Goal: Task Accomplishment & Management: Manage account settings

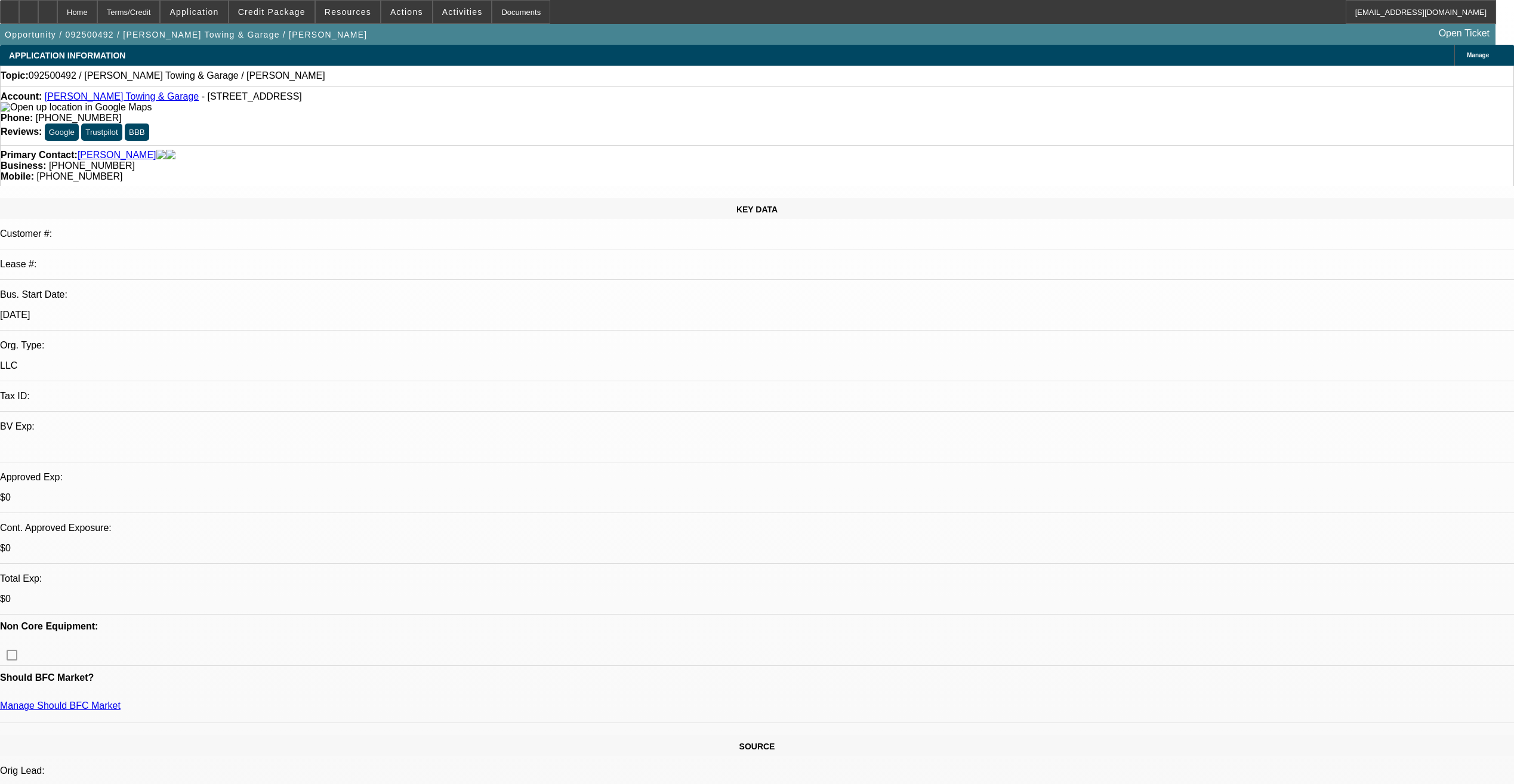
select select "0"
select select "2"
select select "0.1"
select select "1"
select select "2"
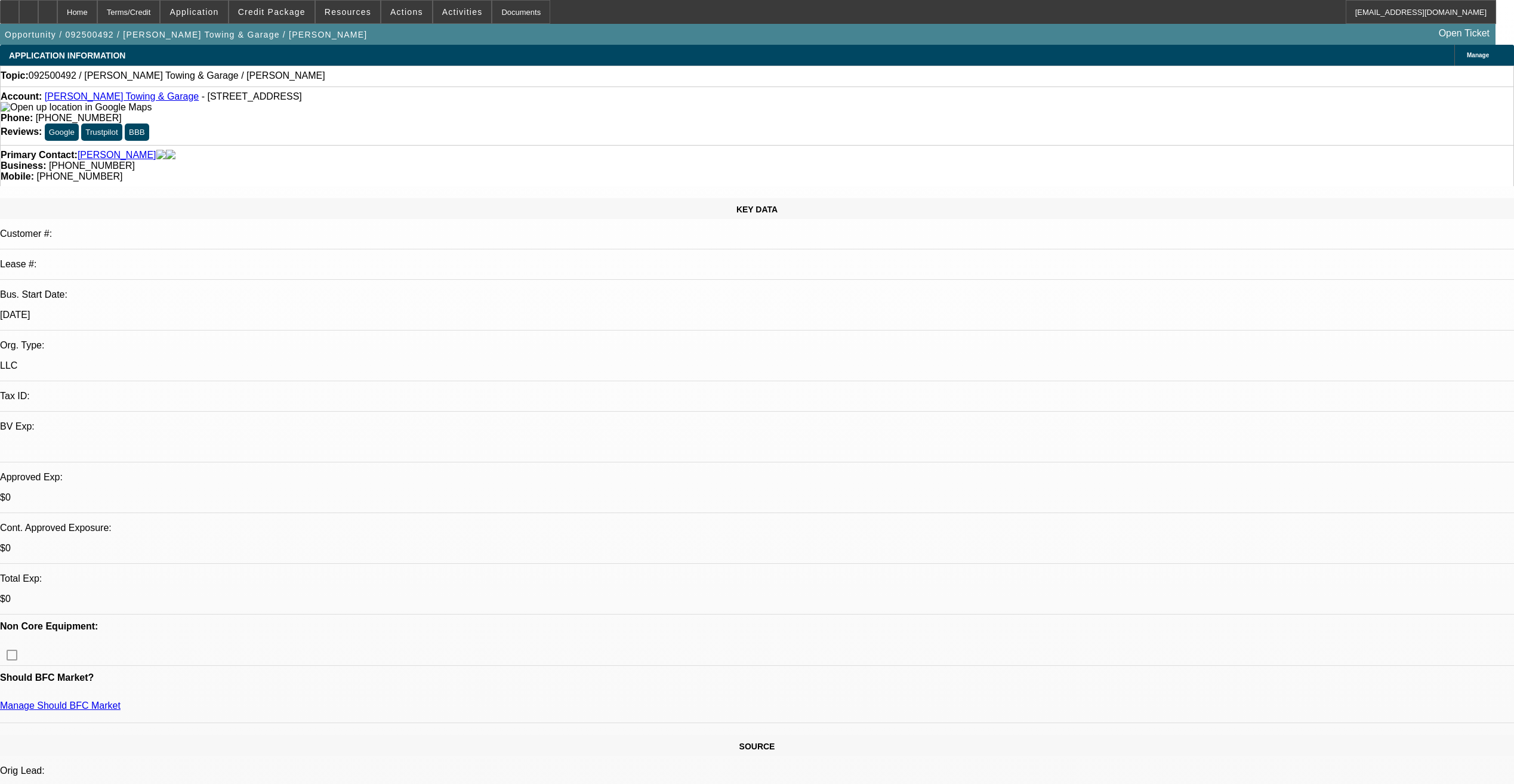
select select "4"
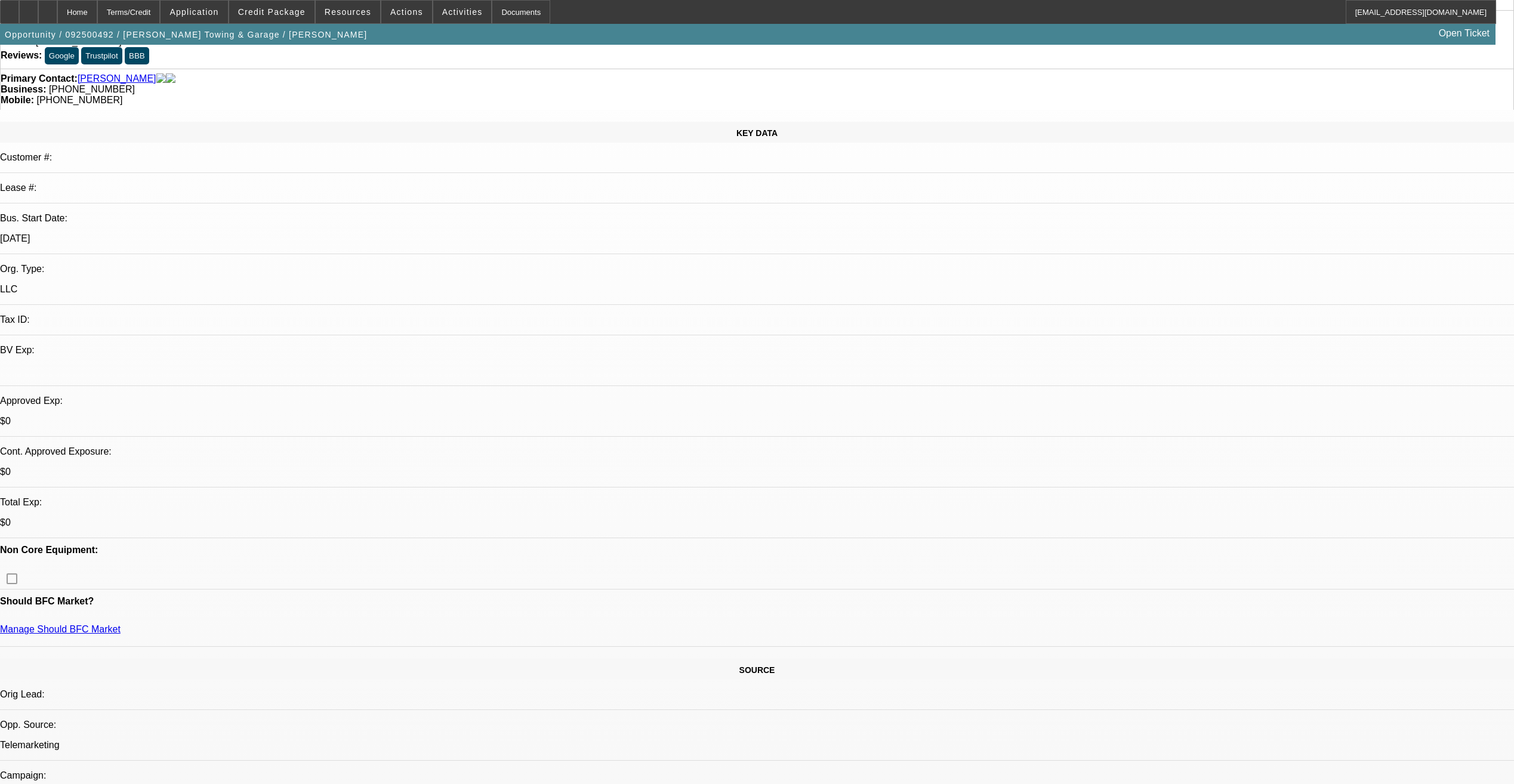
scroll to position [60, 0]
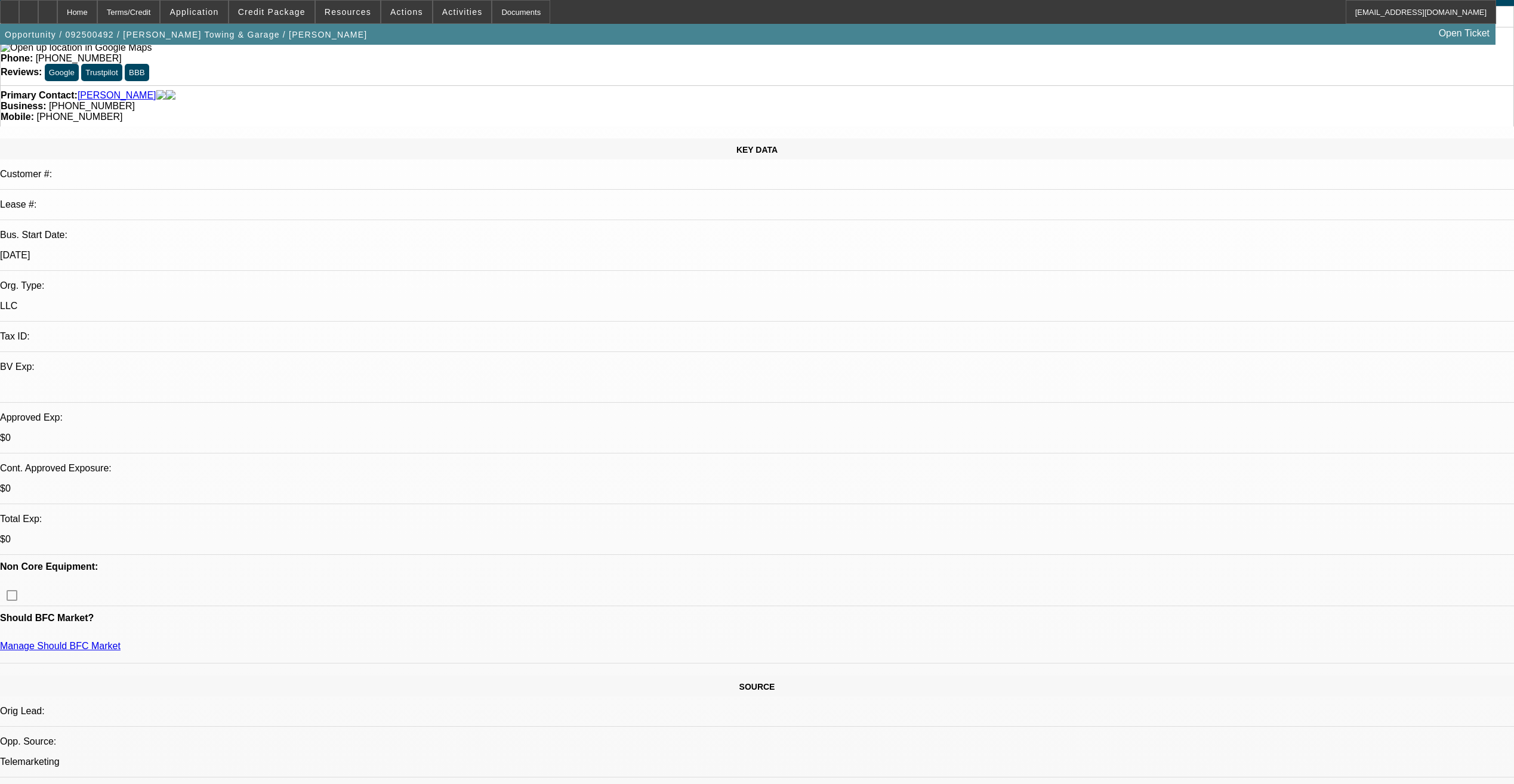
drag, startPoint x: 898, startPoint y: 176, endPoint x: 928, endPoint y: 206, distance: 42.4
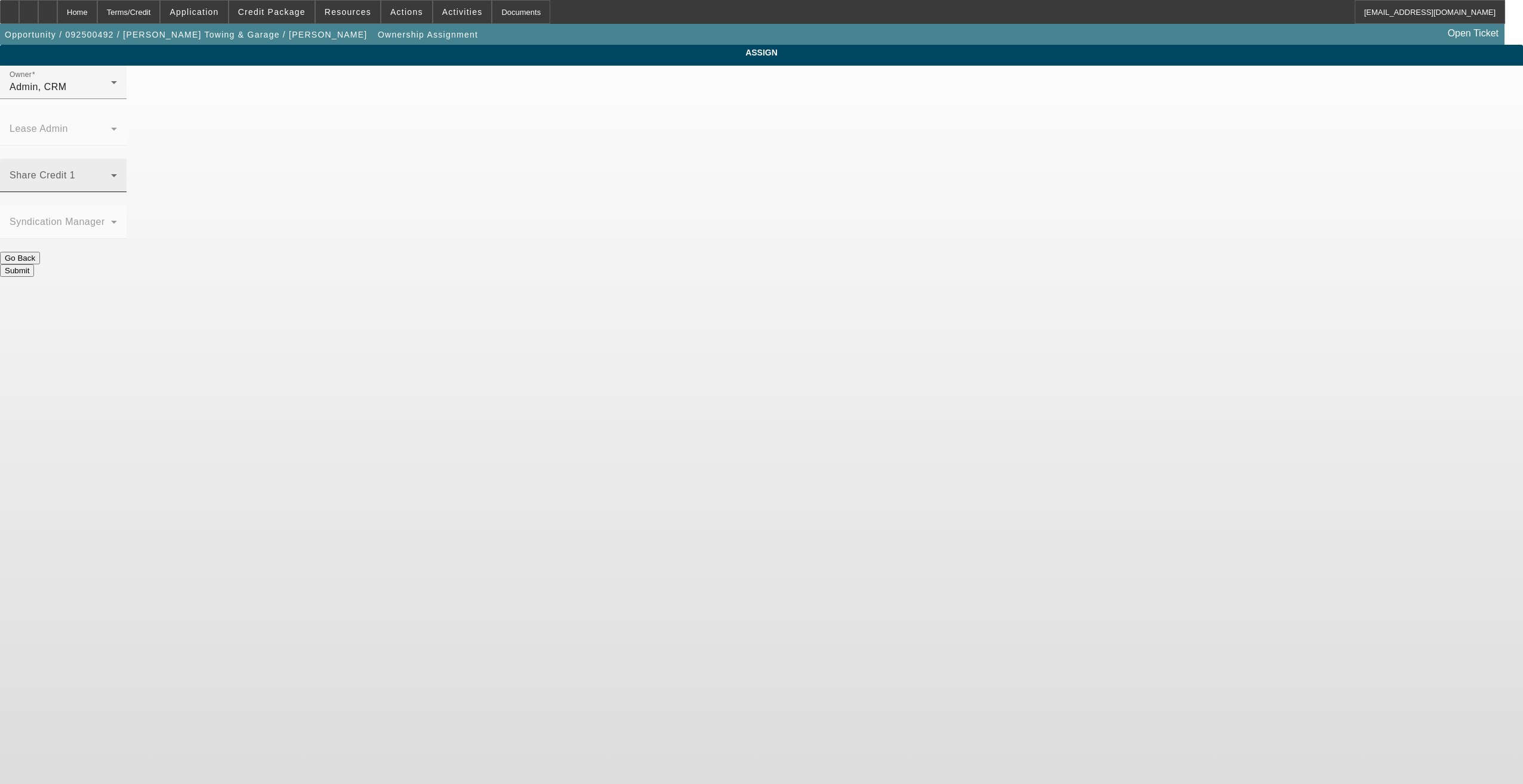
click at [117, 159] on div "Share Credit 1" at bounding box center [63, 176] width 108 height 34
click at [686, 95] on div at bounding box center [761, 392] width 1523 height 784
click at [111, 95] on div "Admin, CRM" at bounding box center [60, 87] width 102 height 15
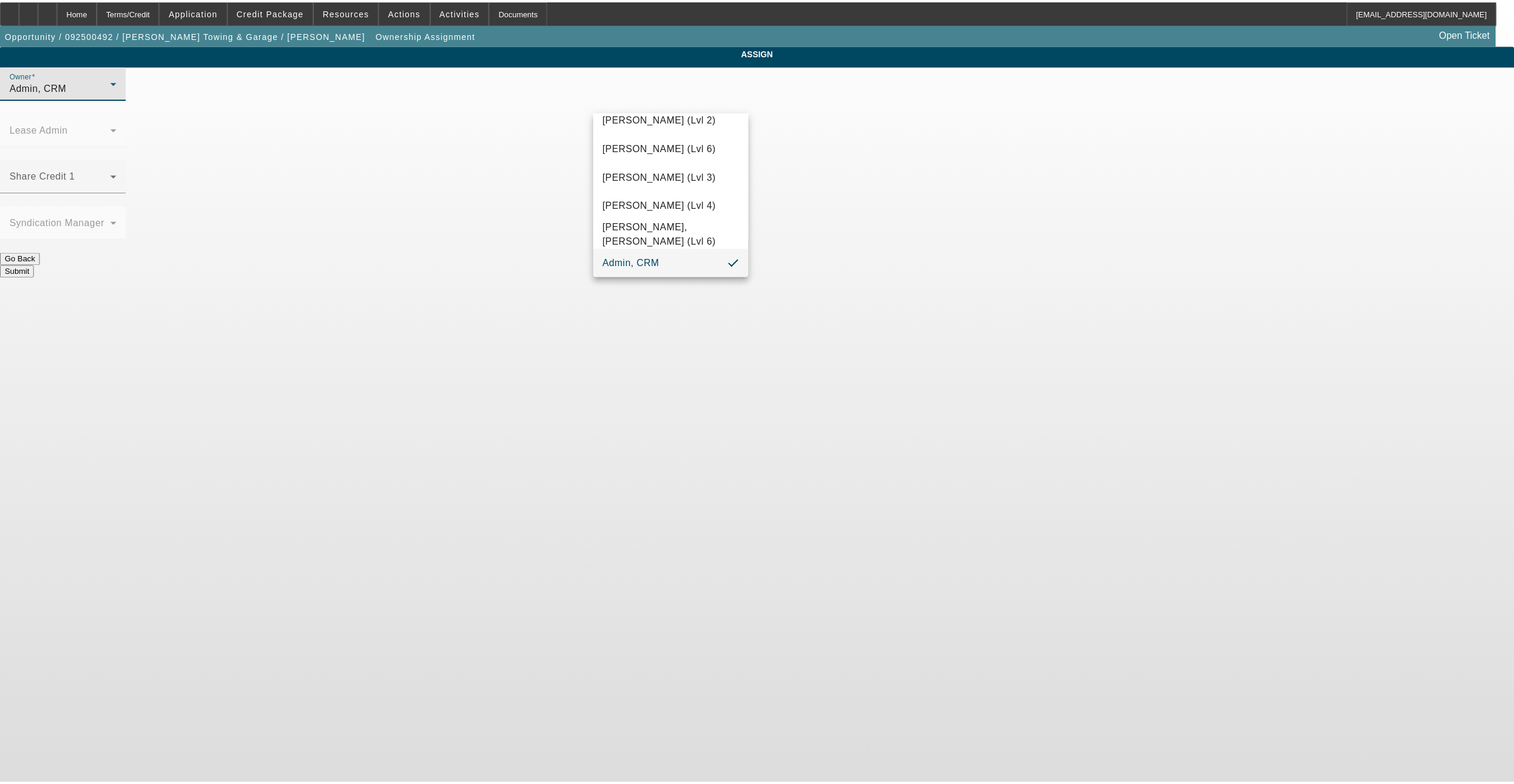
scroll to position [1294, 0]
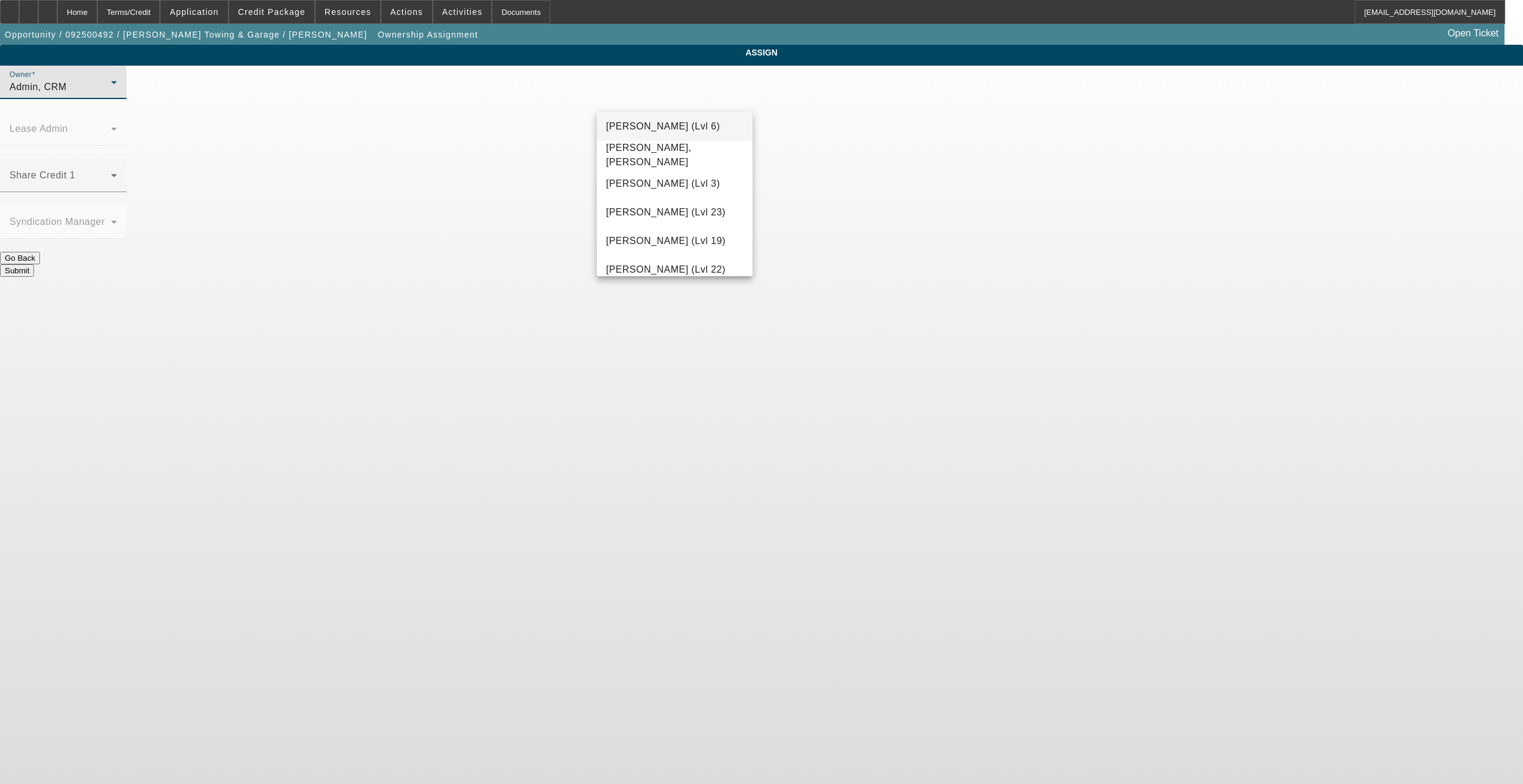
click at [676, 132] on span "[PERSON_NAME] (Lvl 6)" at bounding box center [663, 126] width 114 height 15
click at [34, 264] on button "Submit" at bounding box center [17, 270] width 34 height 12
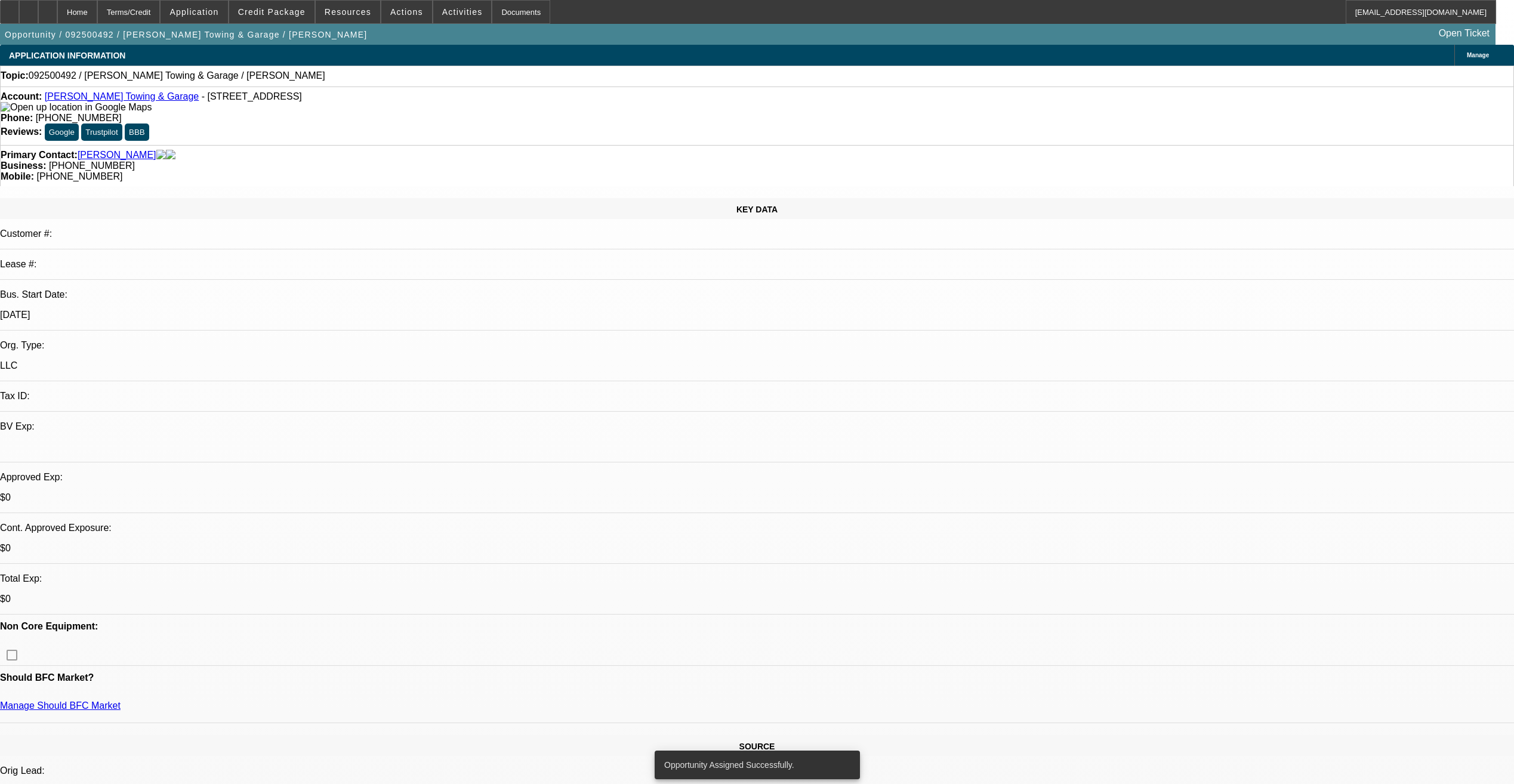
select select "0"
select select "2"
select select "0.1"
select select "4"
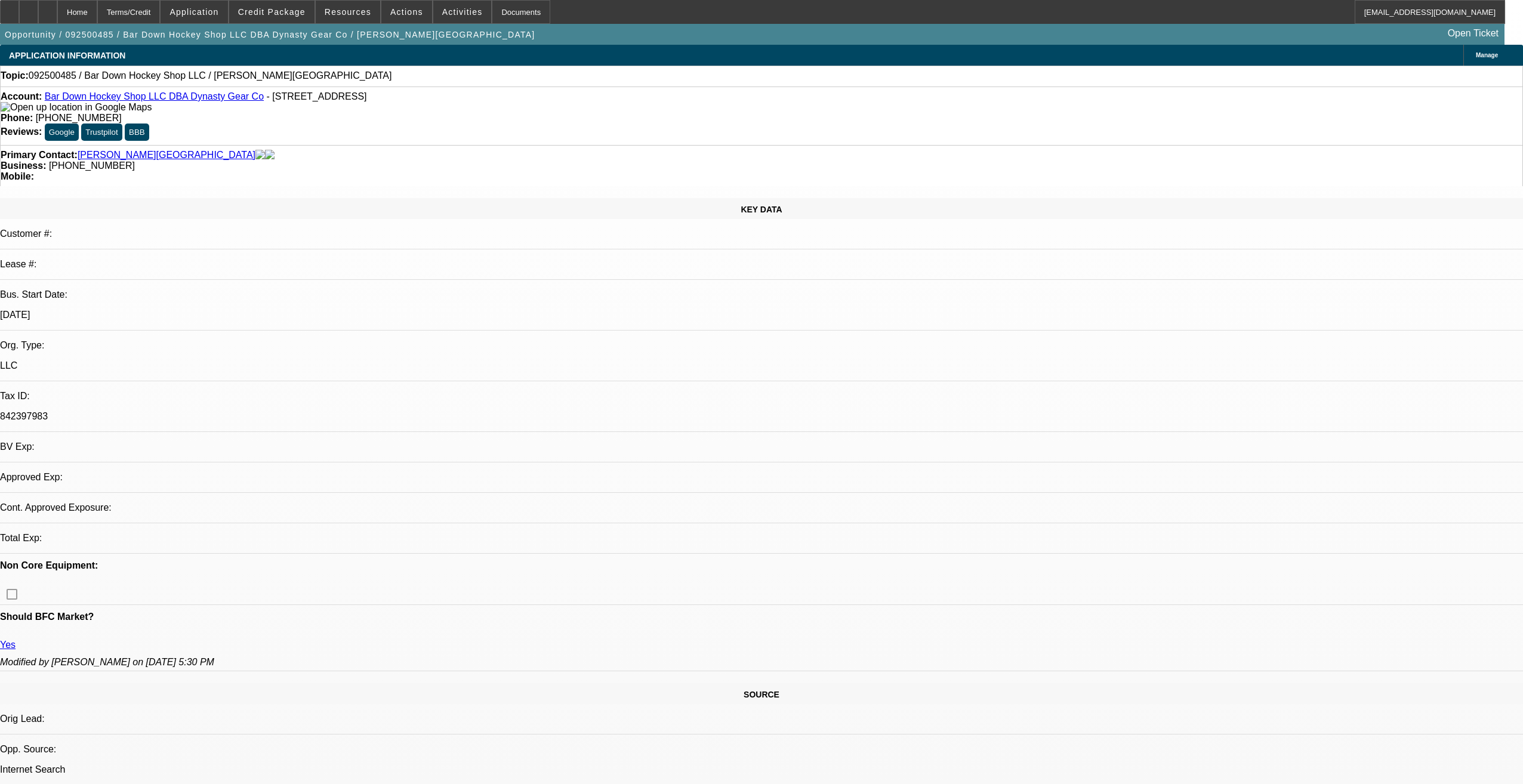
select select "0"
select select "2"
select select "0.1"
select select "4"
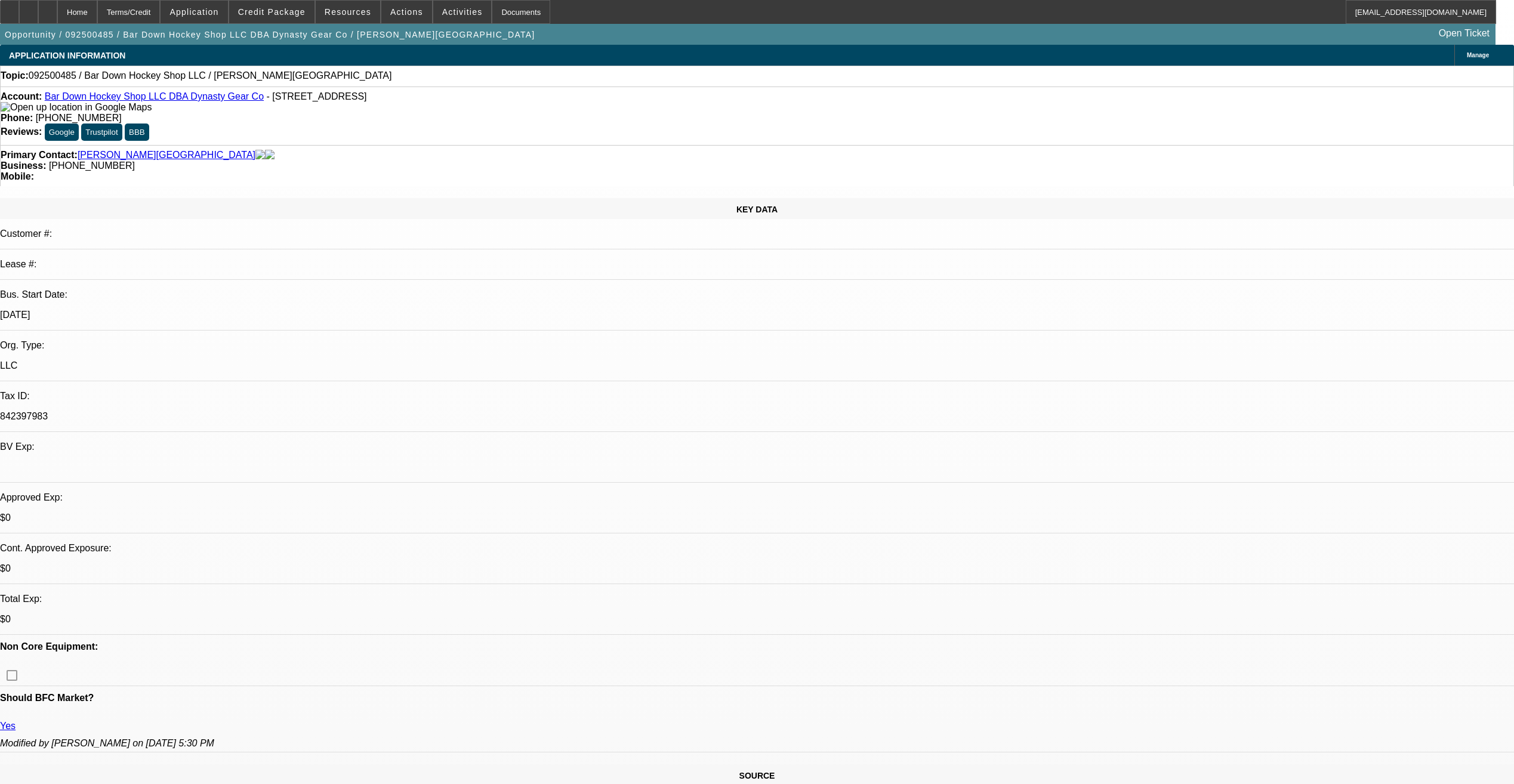
click at [150, 100] on link "Bar Down Hockey Shop LLC DBA Dynasty Gear Co" at bounding box center [154, 96] width 219 height 10
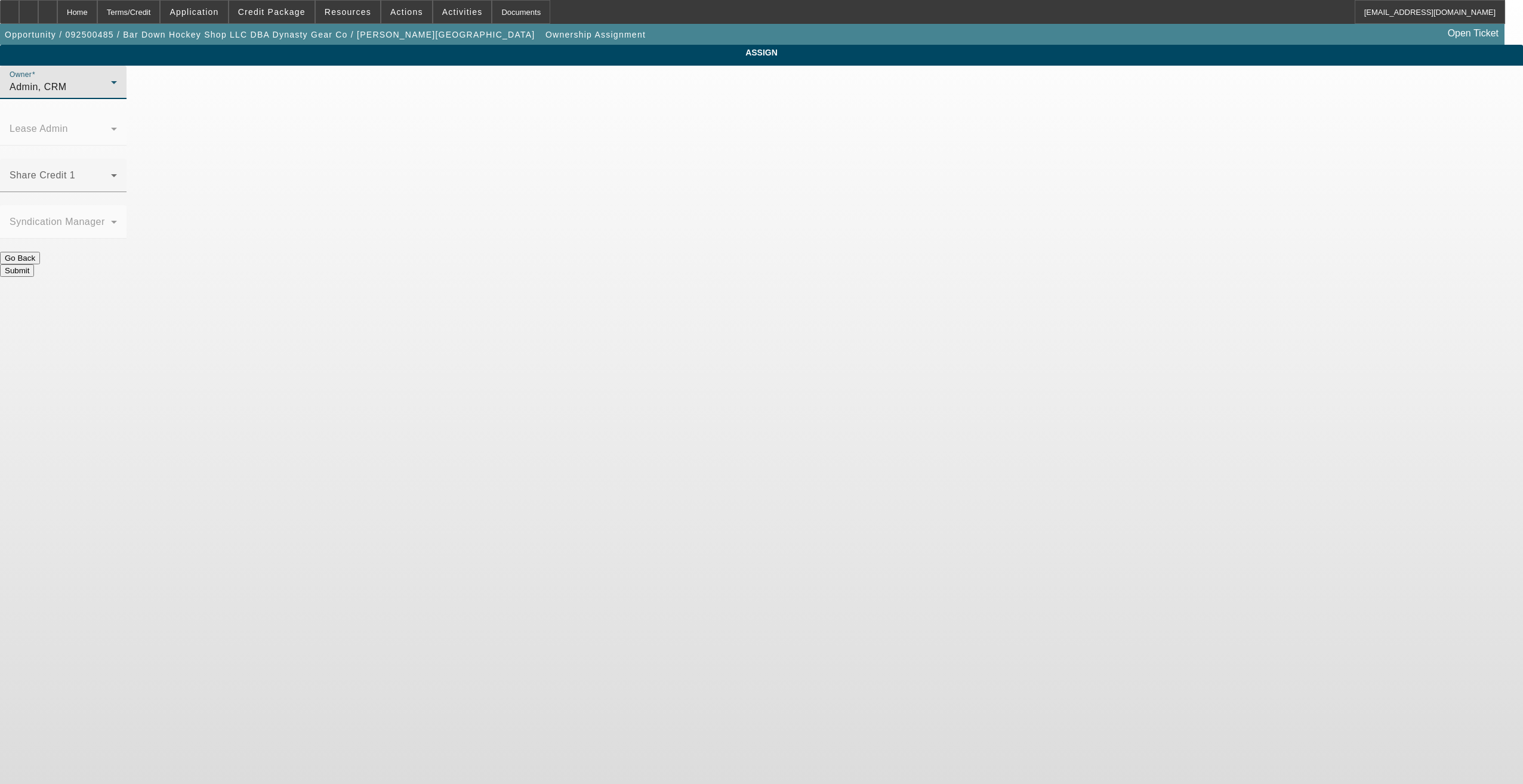
click at [111, 95] on div "Admin, CRM" at bounding box center [60, 87] width 102 height 15
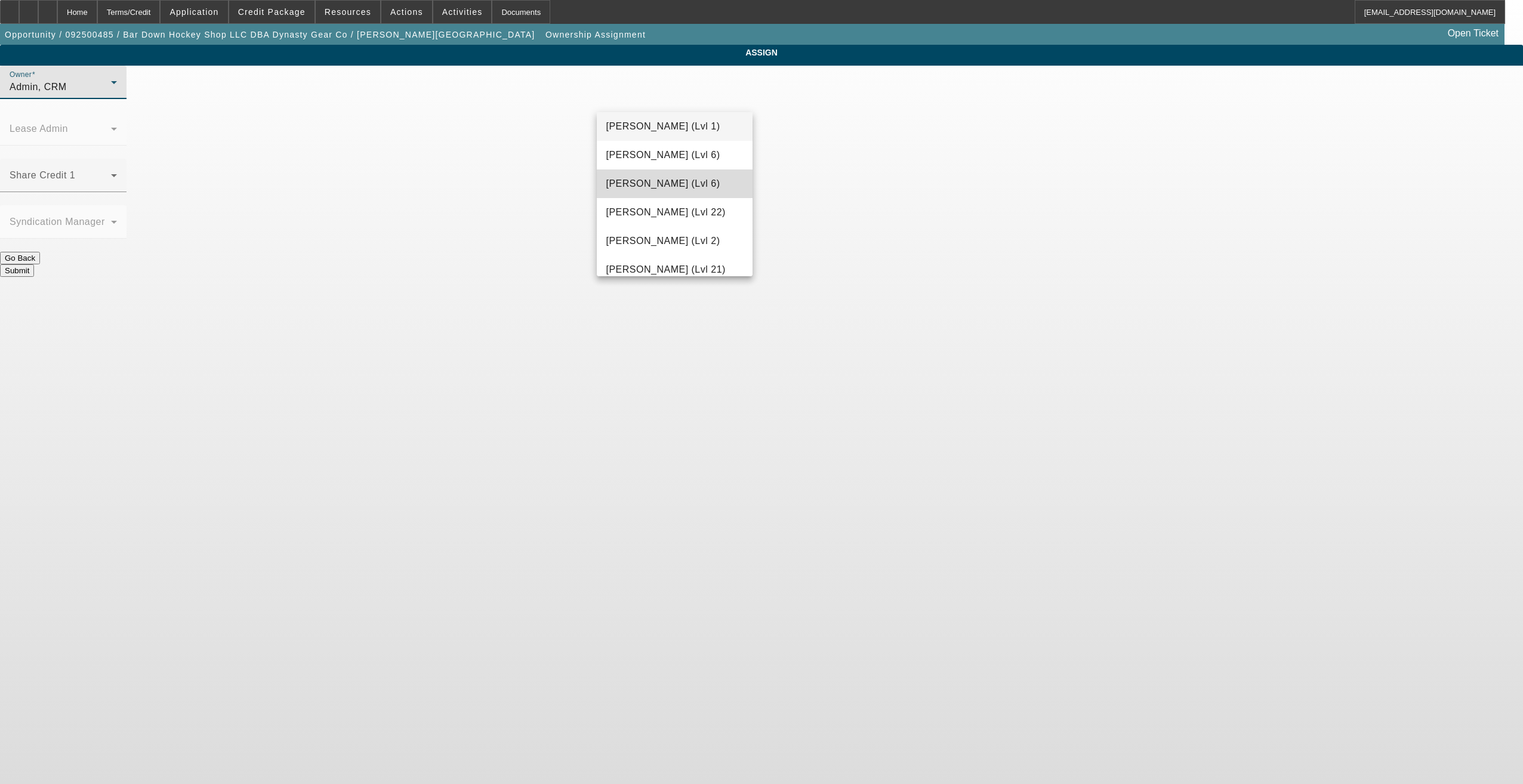
click at [685, 182] on span "[PERSON_NAME] (Lvl 6)" at bounding box center [663, 183] width 114 height 15
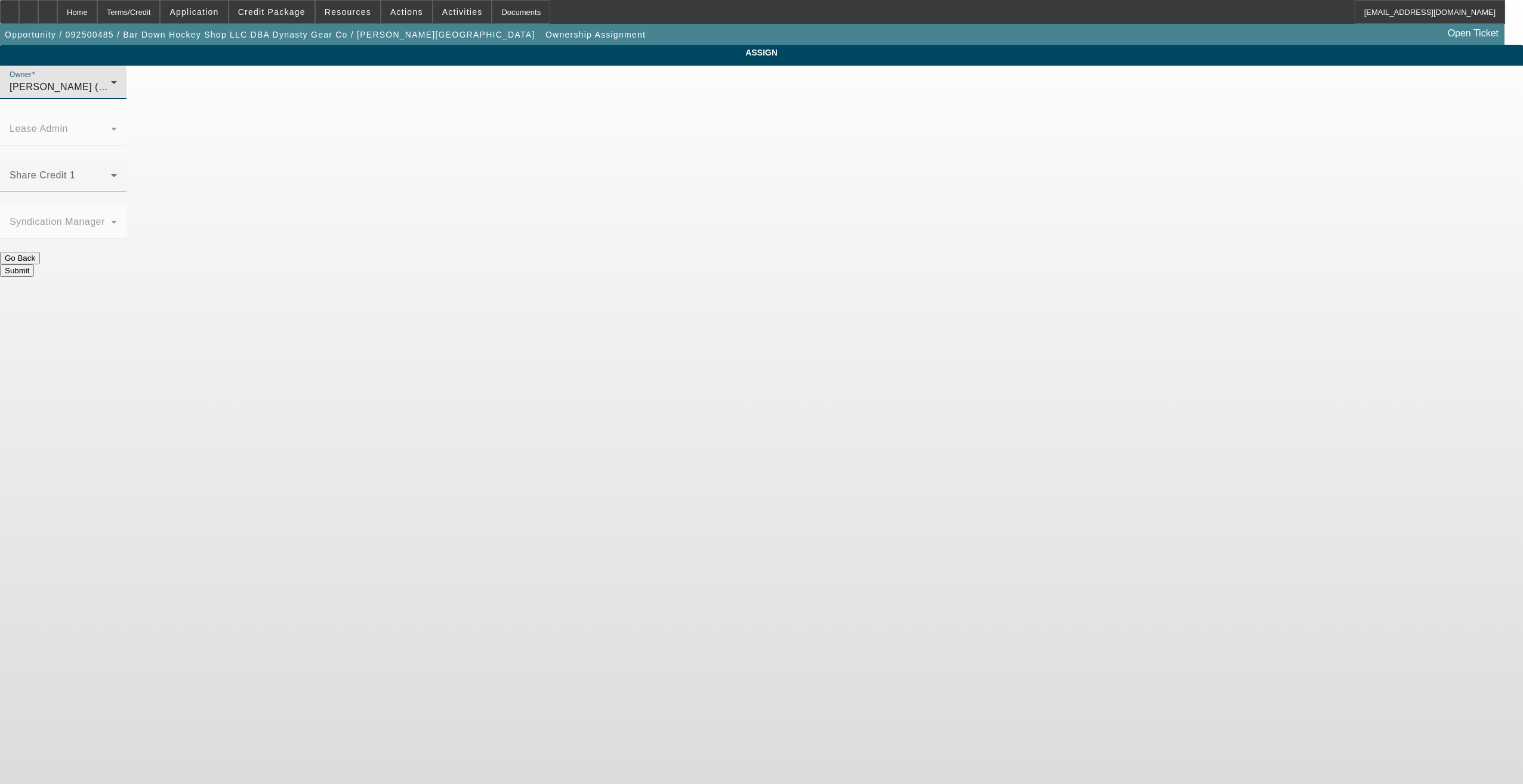
click at [111, 94] on div "[PERSON_NAME] (Lvl 6)" at bounding box center [60, 87] width 102 height 15
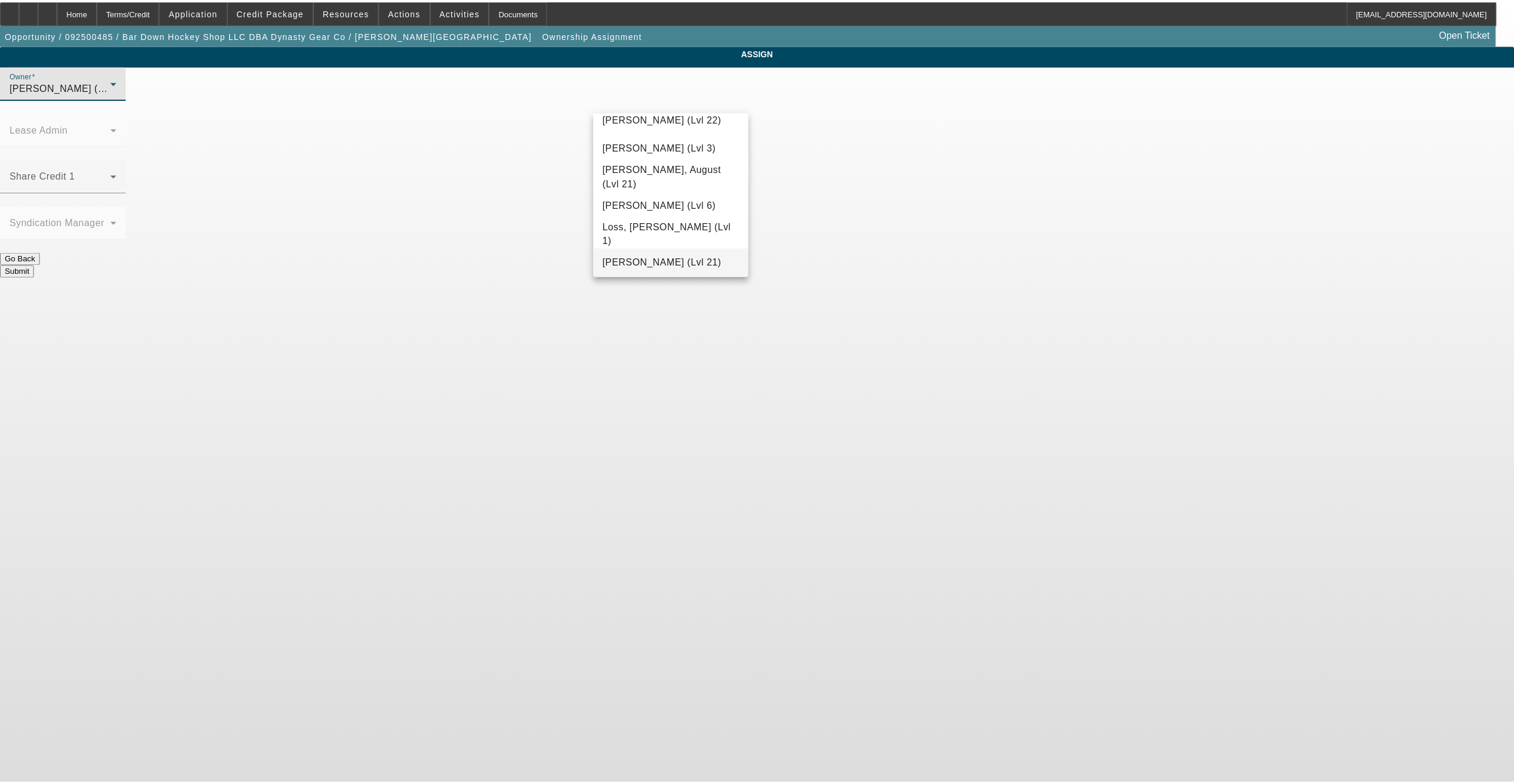
scroll to position [903, 0]
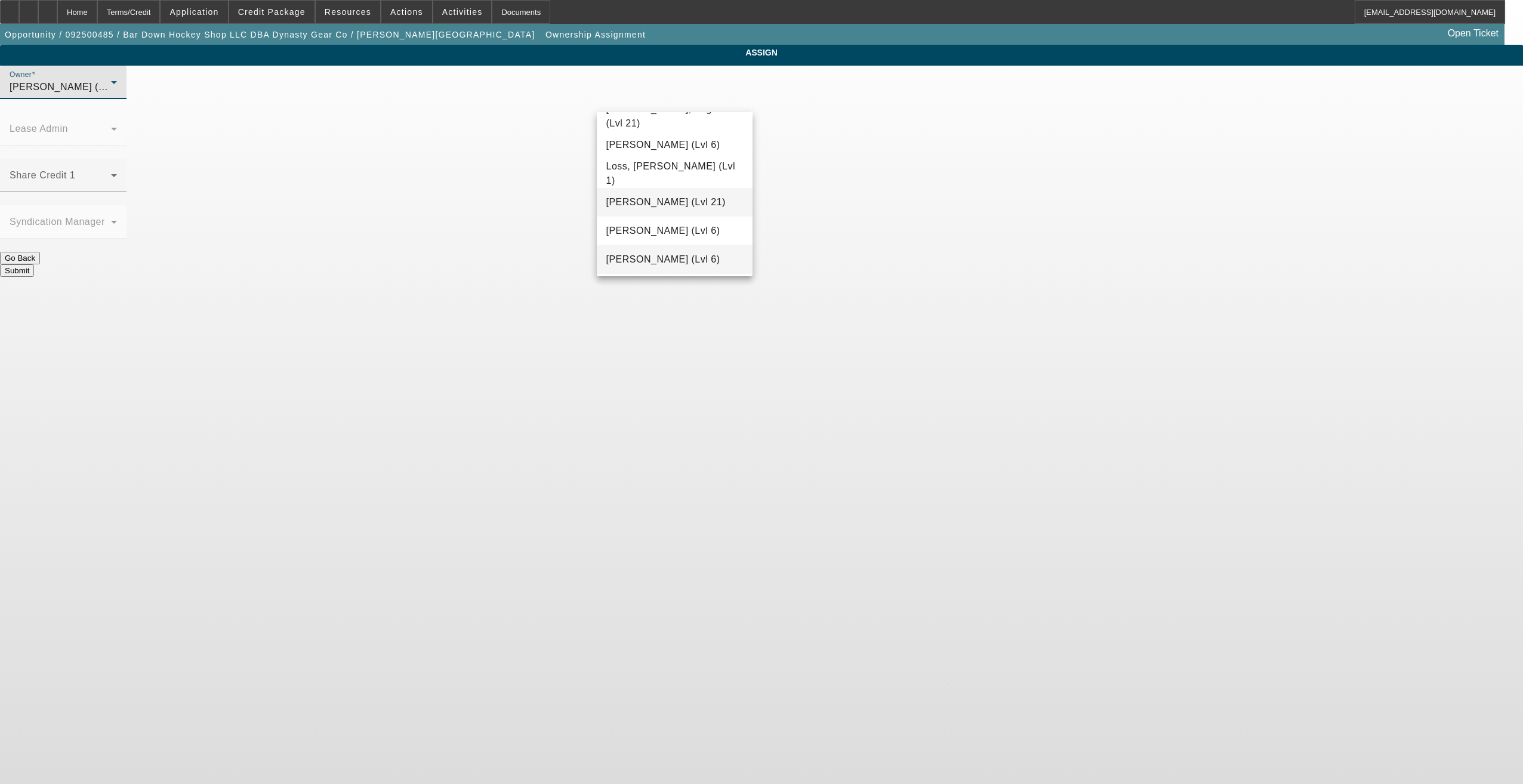
click at [665, 258] on span "[PERSON_NAME] (Lvl 6)" at bounding box center [663, 260] width 114 height 15
click at [34, 264] on button "Submit" at bounding box center [17, 270] width 34 height 12
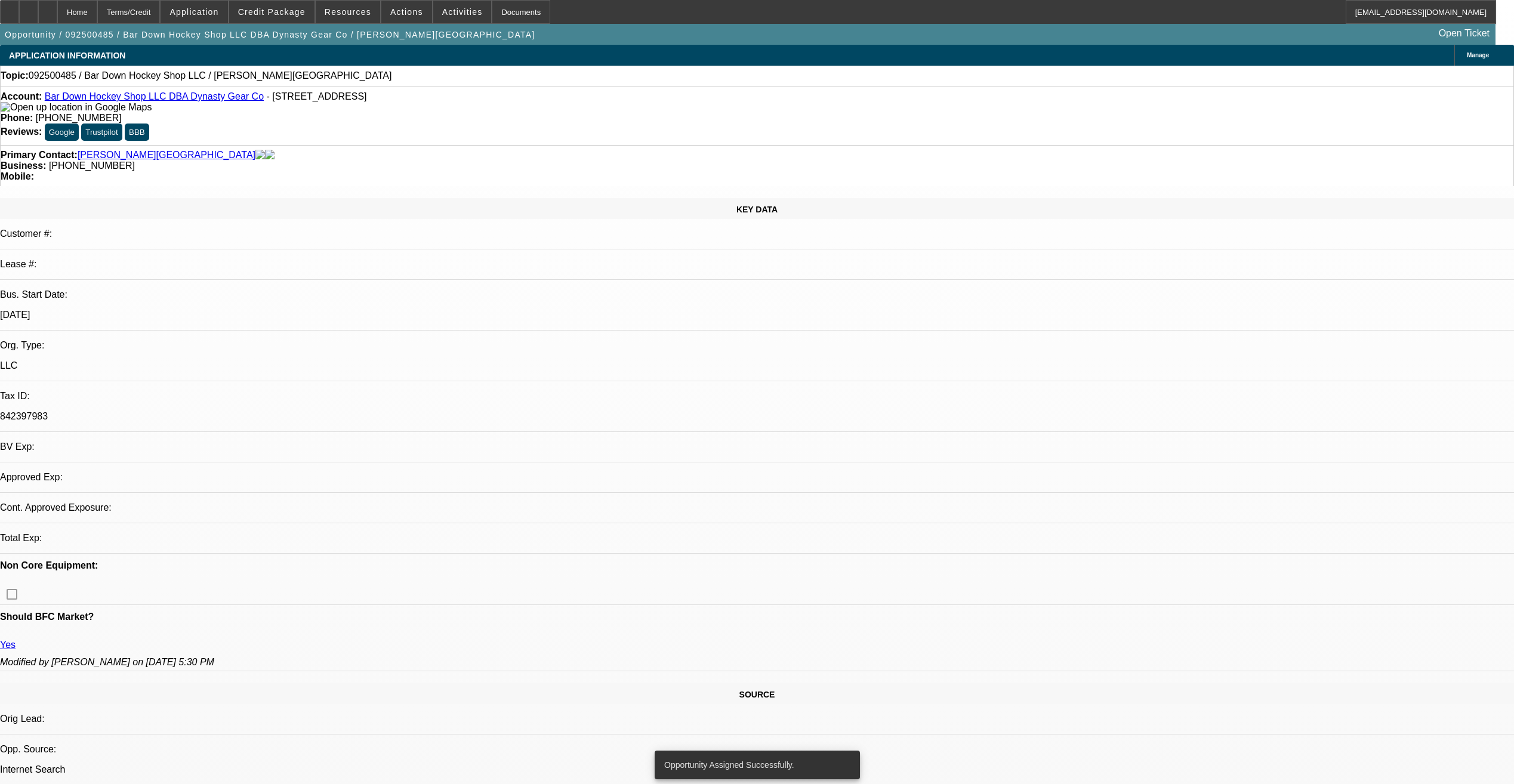
select select "0"
select select "2"
select select "0.1"
select select "4"
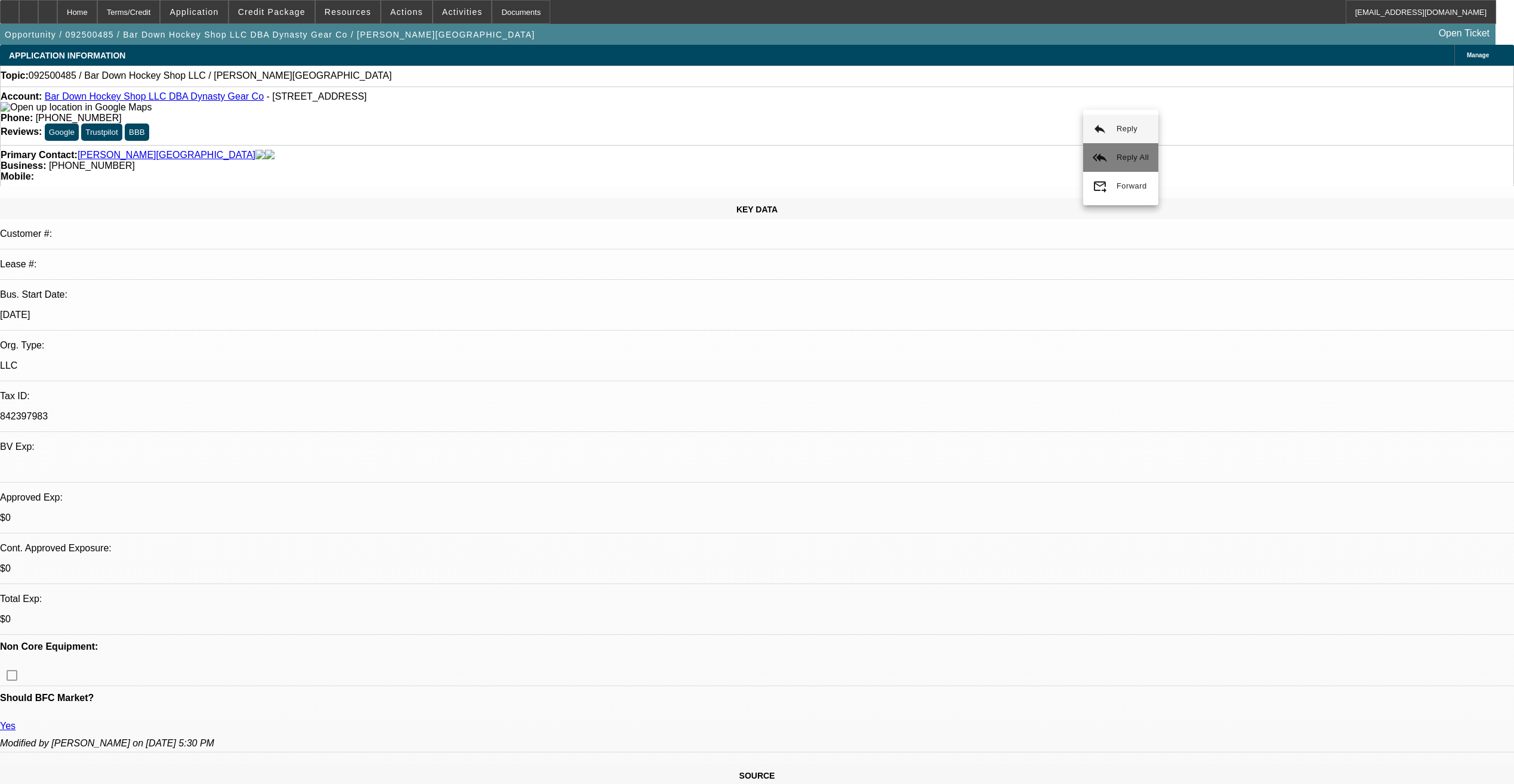
click at [1120, 153] on span "Reply All" at bounding box center [1133, 157] width 32 height 9
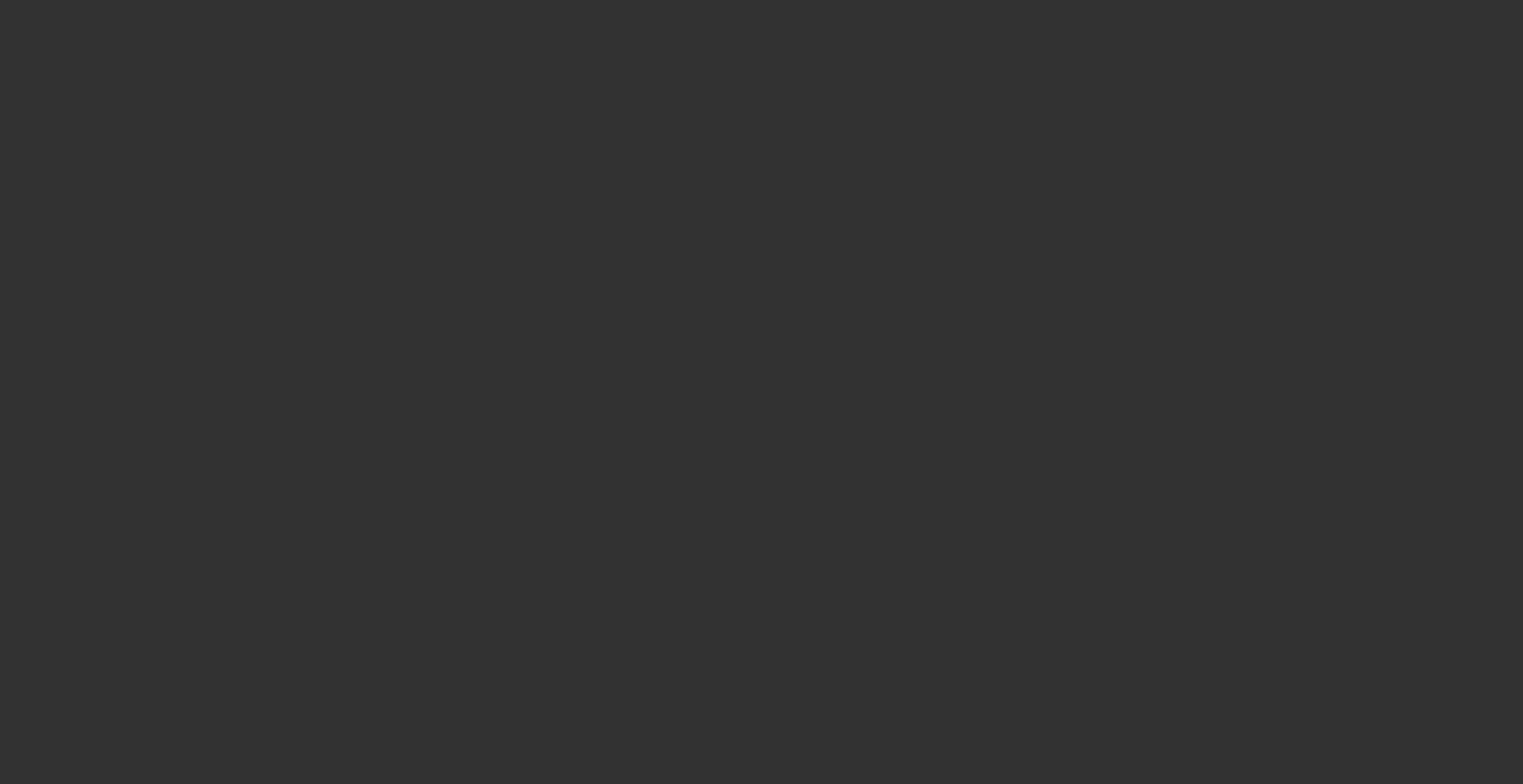
select select "0"
select select "2"
select select "0.1"
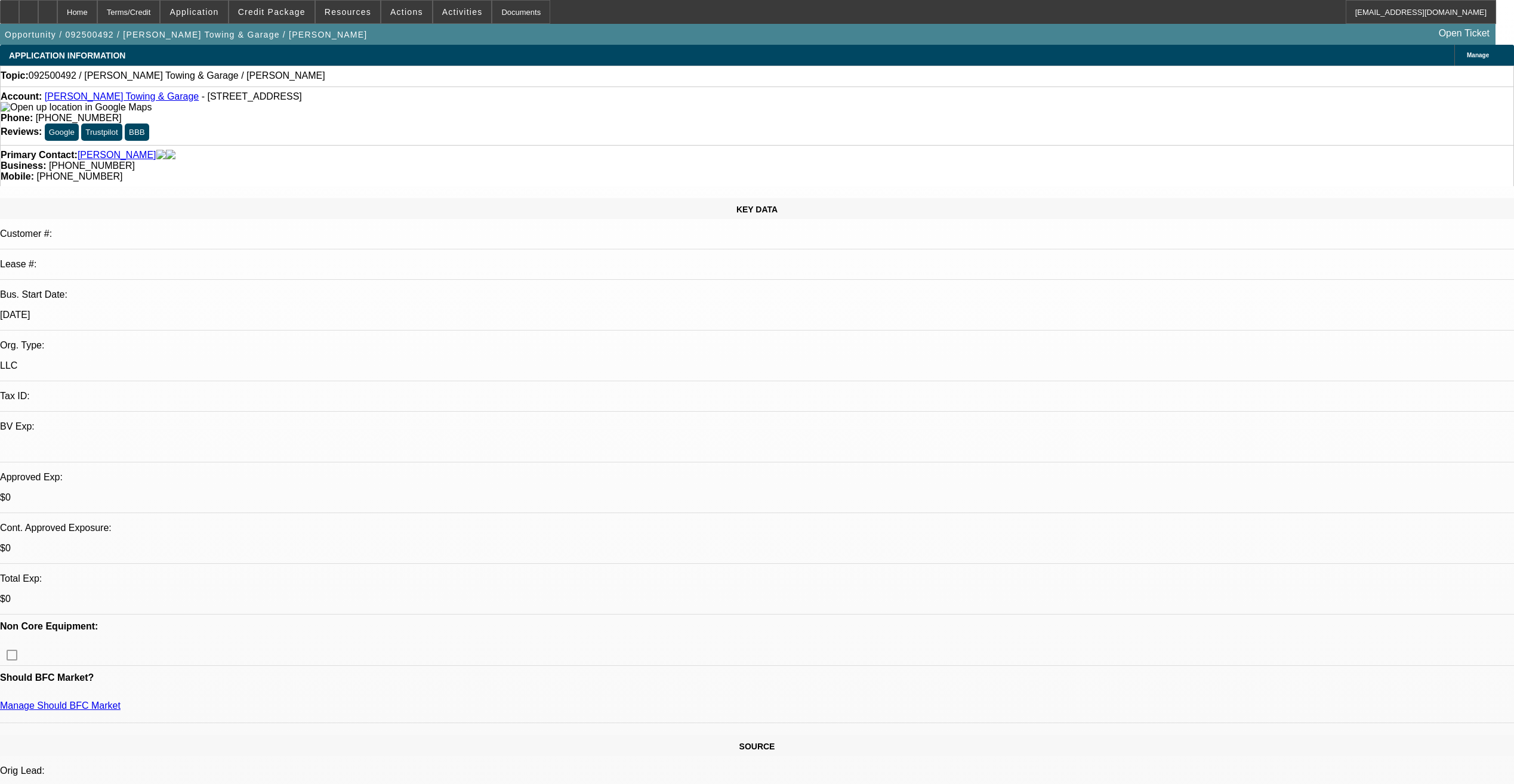
select select "1"
select select "2"
select select "4"
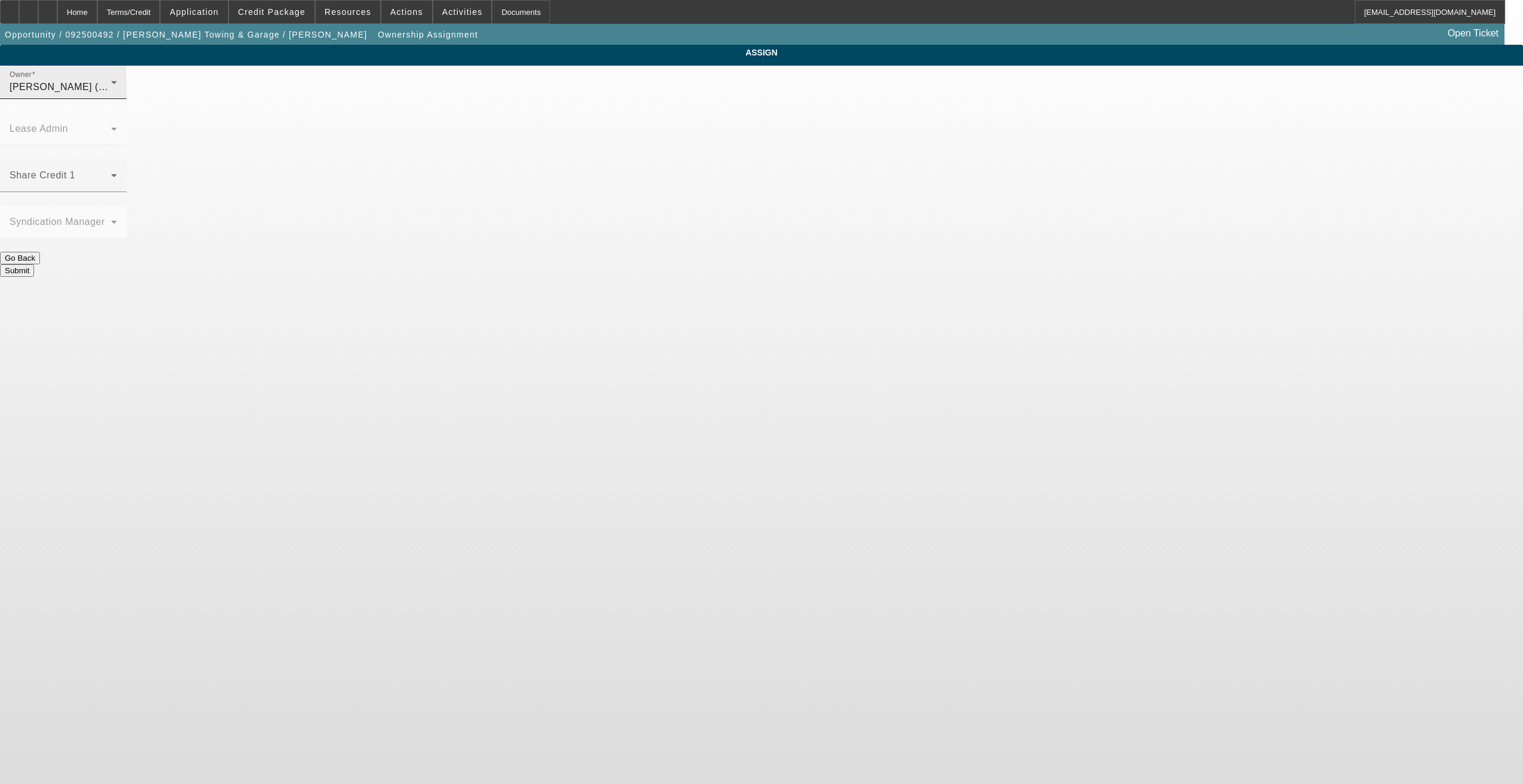
click at [111, 95] on div "[PERSON_NAME] (Lvl 6)" at bounding box center [60, 87] width 102 height 15
click at [670, 261] on span "[PERSON_NAME] (Lvl 2)" at bounding box center [663, 262] width 114 height 15
click at [34, 264] on button "Submit" at bounding box center [17, 270] width 34 height 12
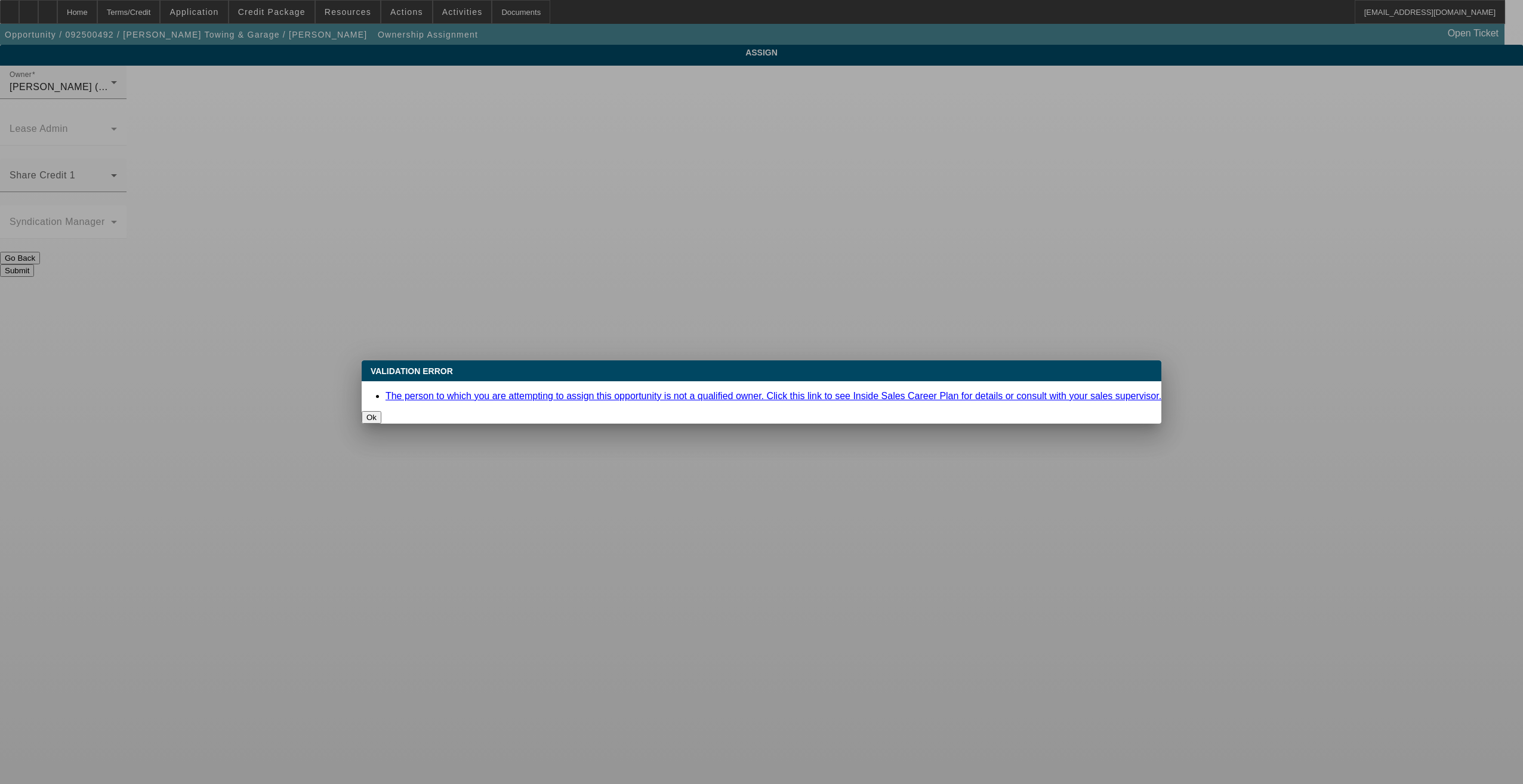
drag, startPoint x: 752, startPoint y: 407, endPoint x: 767, endPoint y: 313, distance: 95.2
click at [382, 411] on button "Ok" at bounding box center [372, 418] width 20 height 12
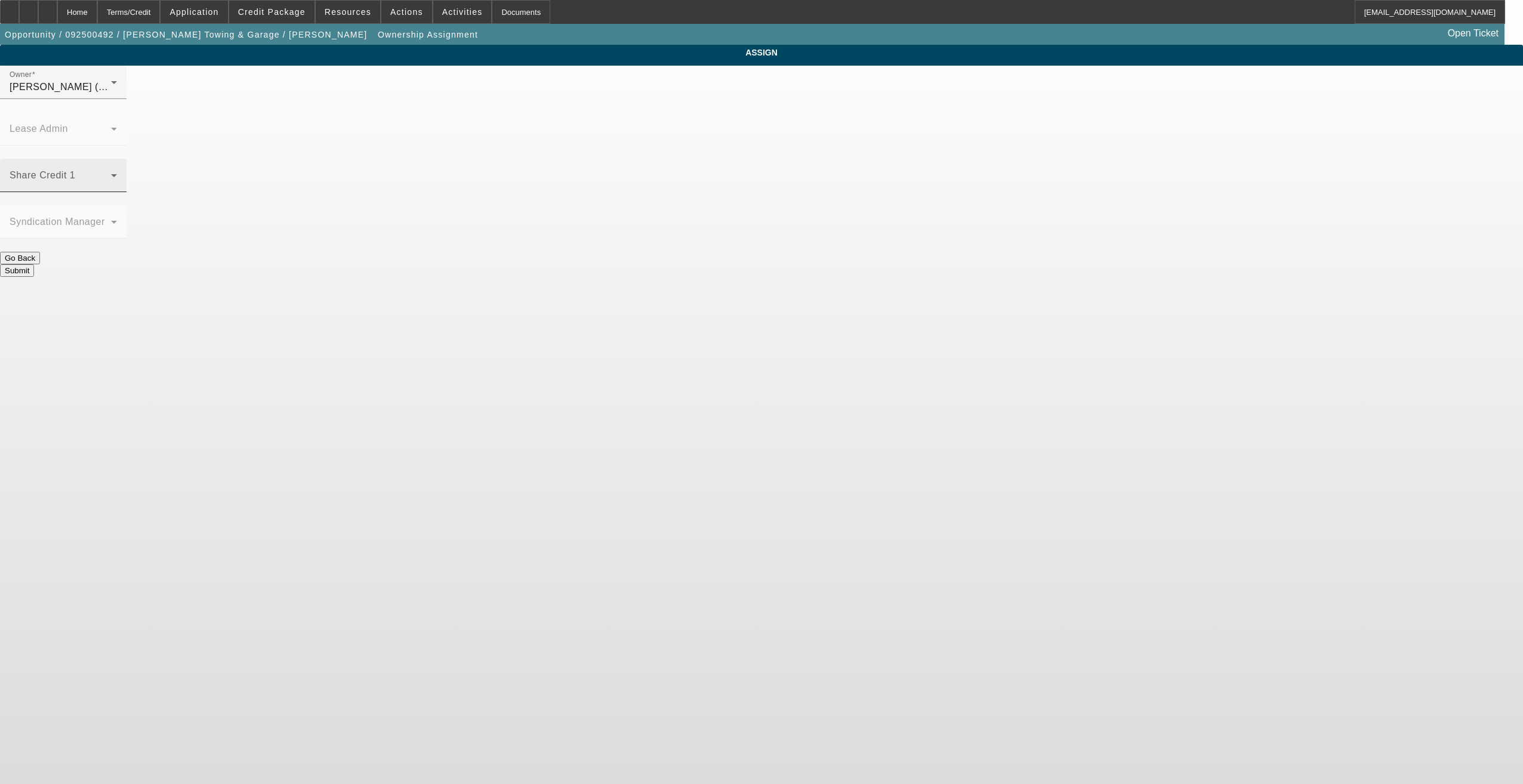
click at [111, 173] on span at bounding box center [60, 180] width 102 height 15
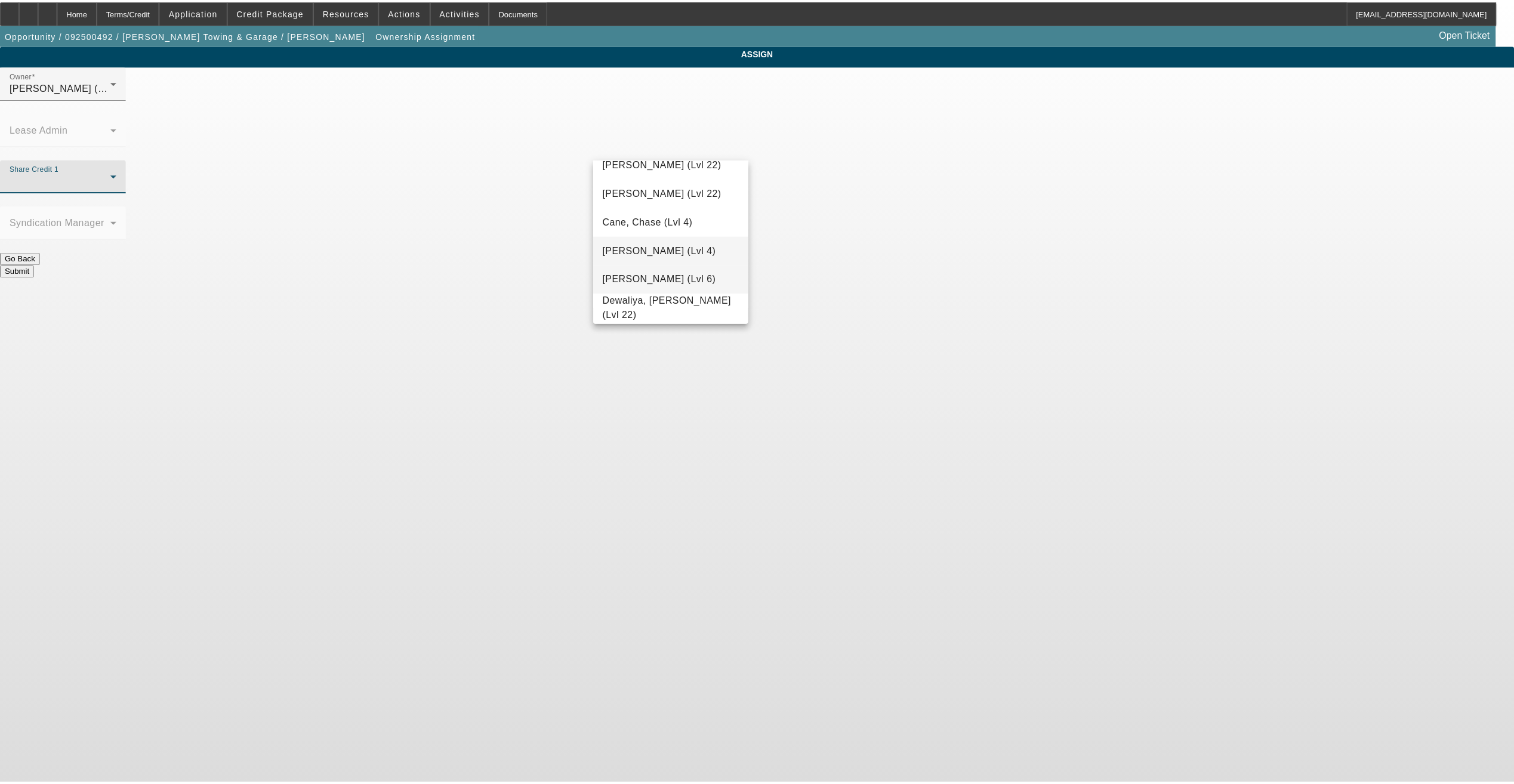
scroll to position [247, 0]
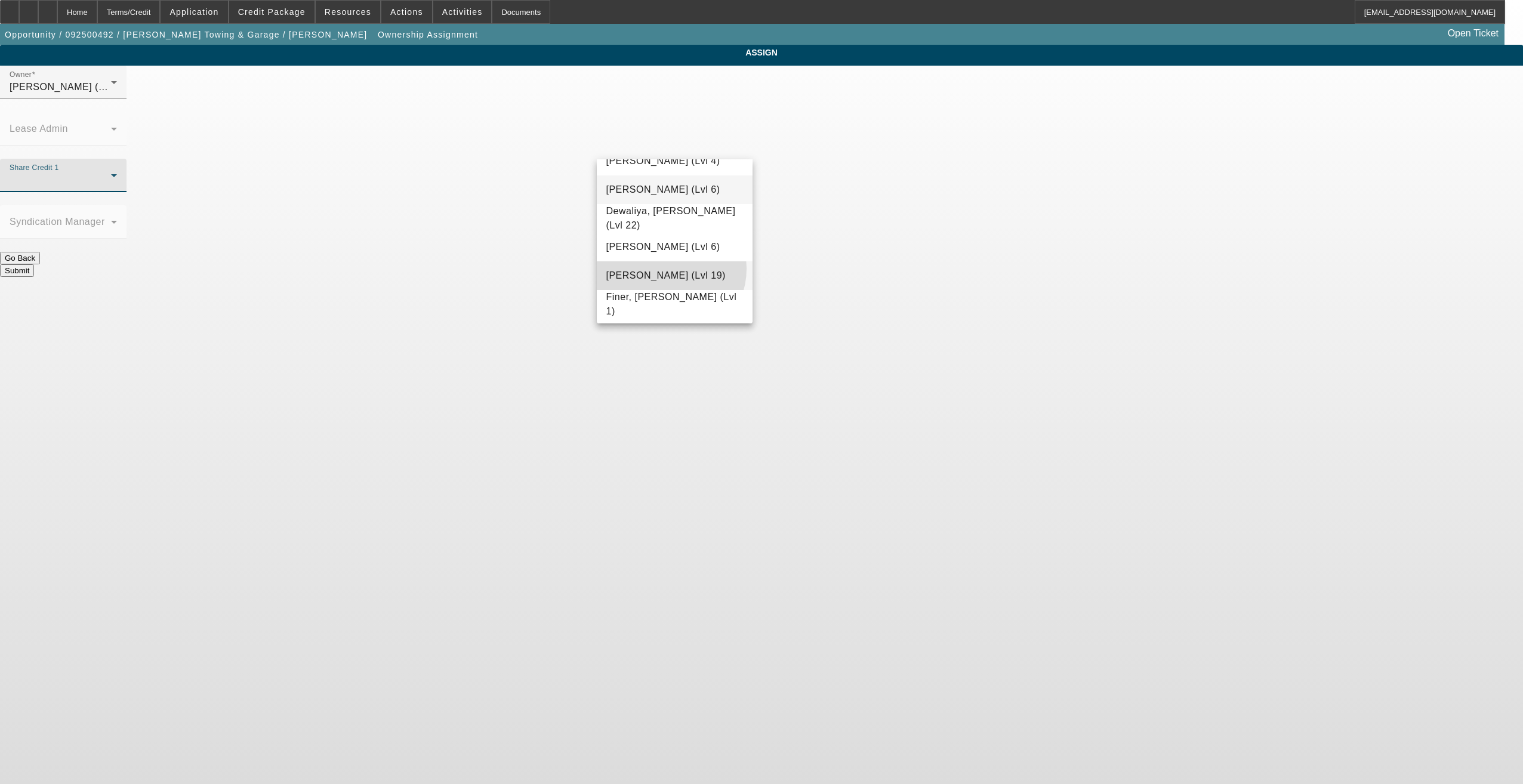
click at [666, 269] on span "[PERSON_NAME] (Lvl 19)" at bounding box center [666, 276] width 119 height 15
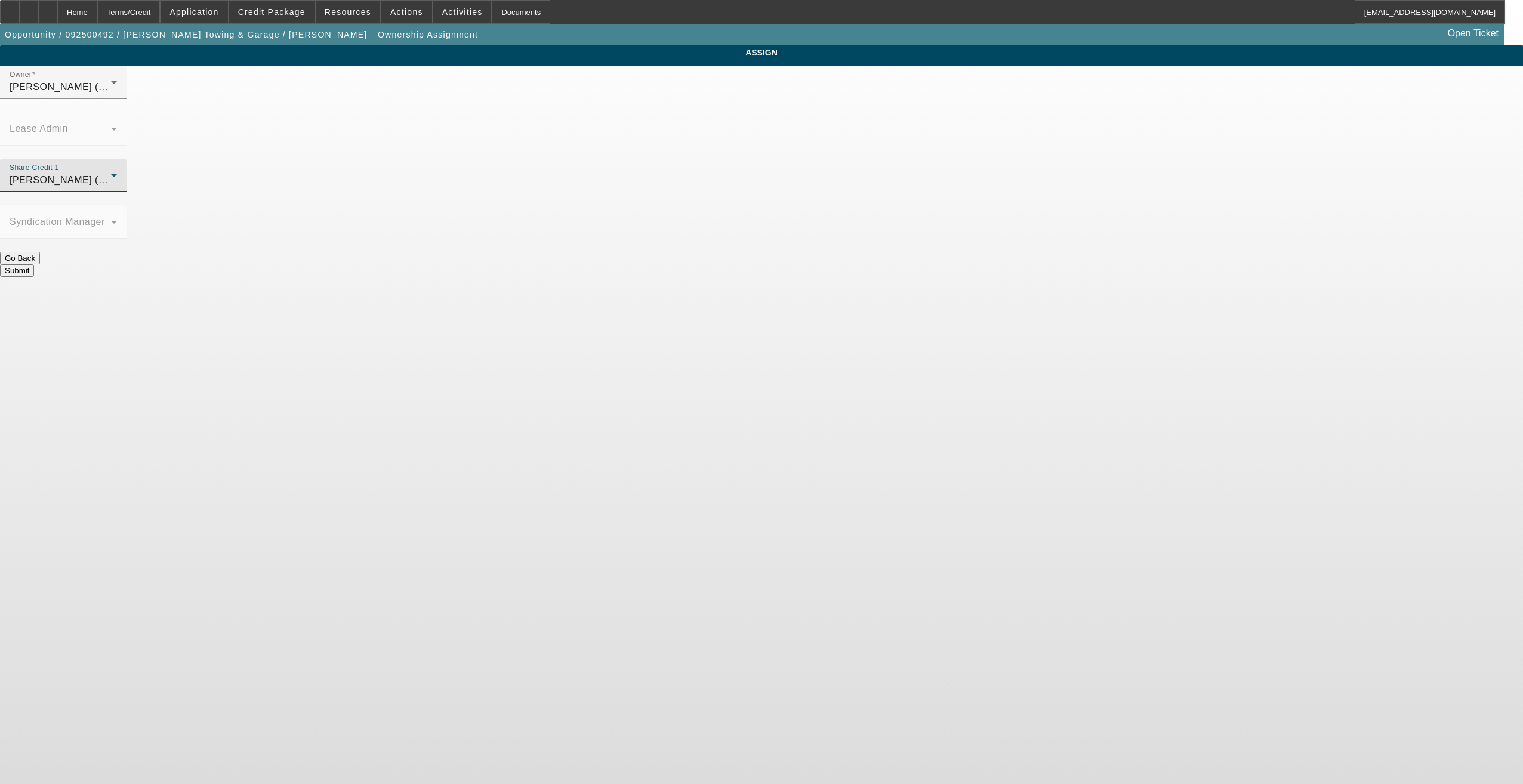
click at [34, 264] on button "Submit" at bounding box center [17, 270] width 34 height 12
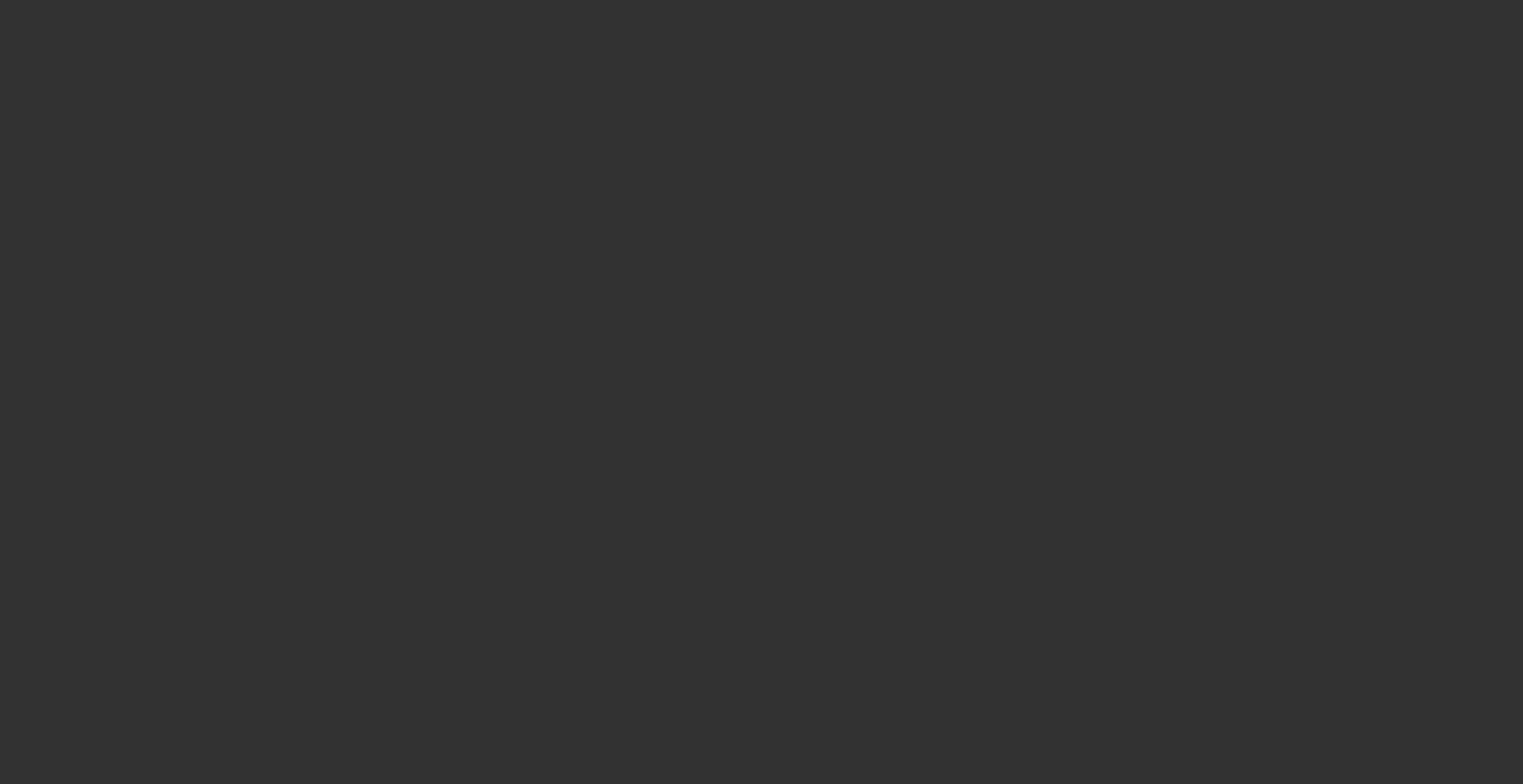
select select "0"
select select "2"
select select "0.1"
select select "4"
